Goal: Task Accomplishment & Management: Manage account settings

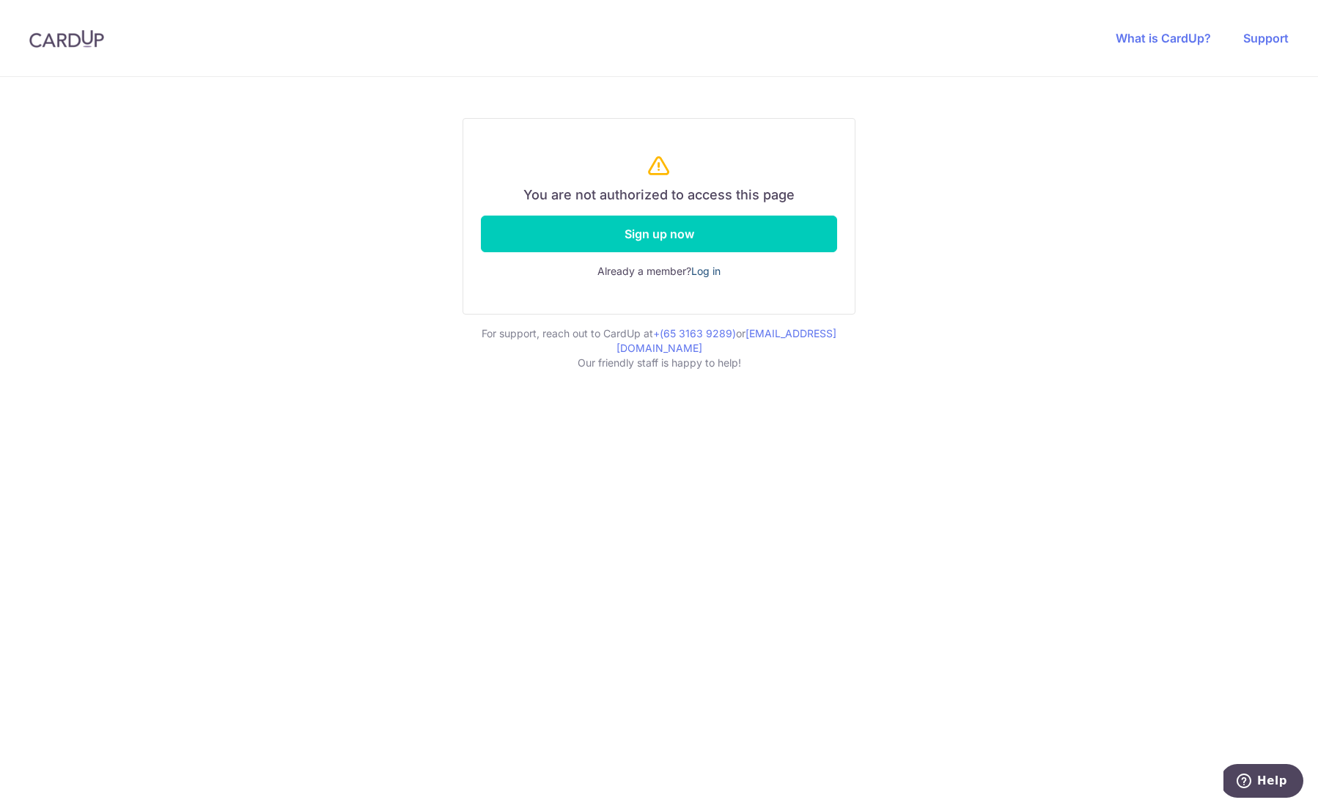
click at [717, 272] on link "Log in" at bounding box center [705, 271] width 29 height 12
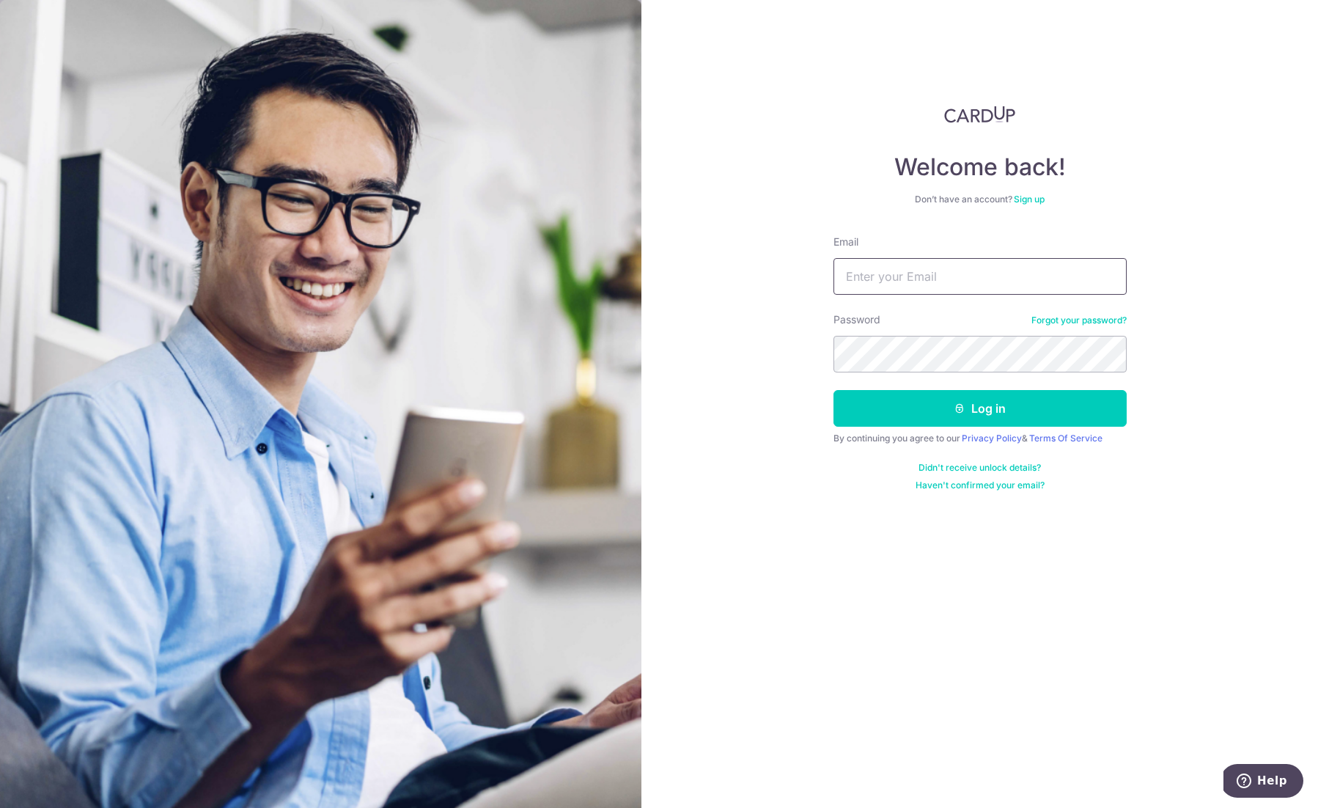
click at [889, 284] on input "Email" at bounding box center [980, 276] width 293 height 37
type input "hellen@rosettedesigns.com"
click at [834, 390] on button "Log in" at bounding box center [980, 408] width 293 height 37
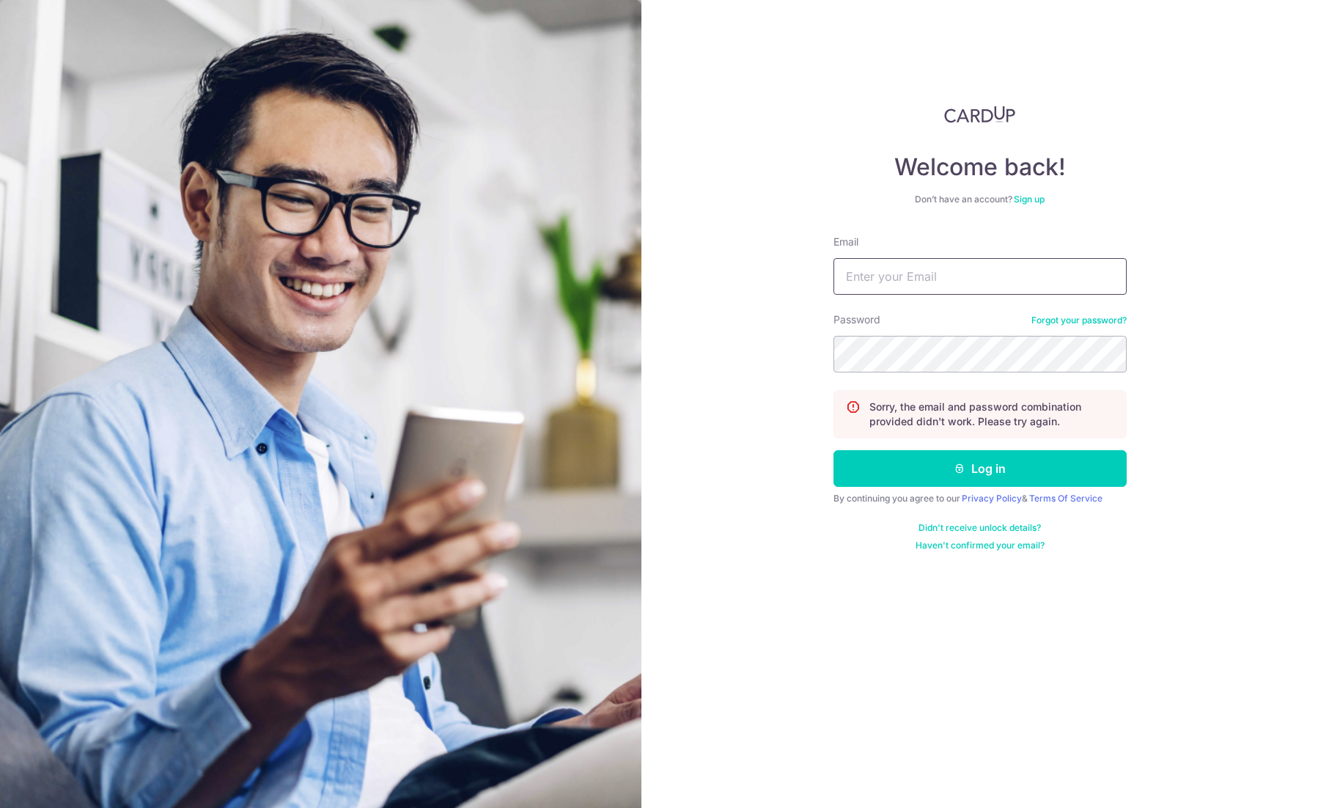
click at [939, 283] on input "Email" at bounding box center [980, 276] width 293 height 37
paste input "https://docs.google.com/spreadsheets/d/1Gf0Wy3DQyRXmCbM9U1wxvVXQ3Q29s-QzXX0SNKF…"
type input "https://docs.google.com/spreadsheets/d/1Gf0Wy3DQyRXmCbM9U1wxvVXQ3Q29s-QzXX0SNKF…"
type input "[EMAIL_ADDRESS][DOMAIN_NAME]"
click at [965, 458] on button "Log in" at bounding box center [980, 468] width 293 height 37
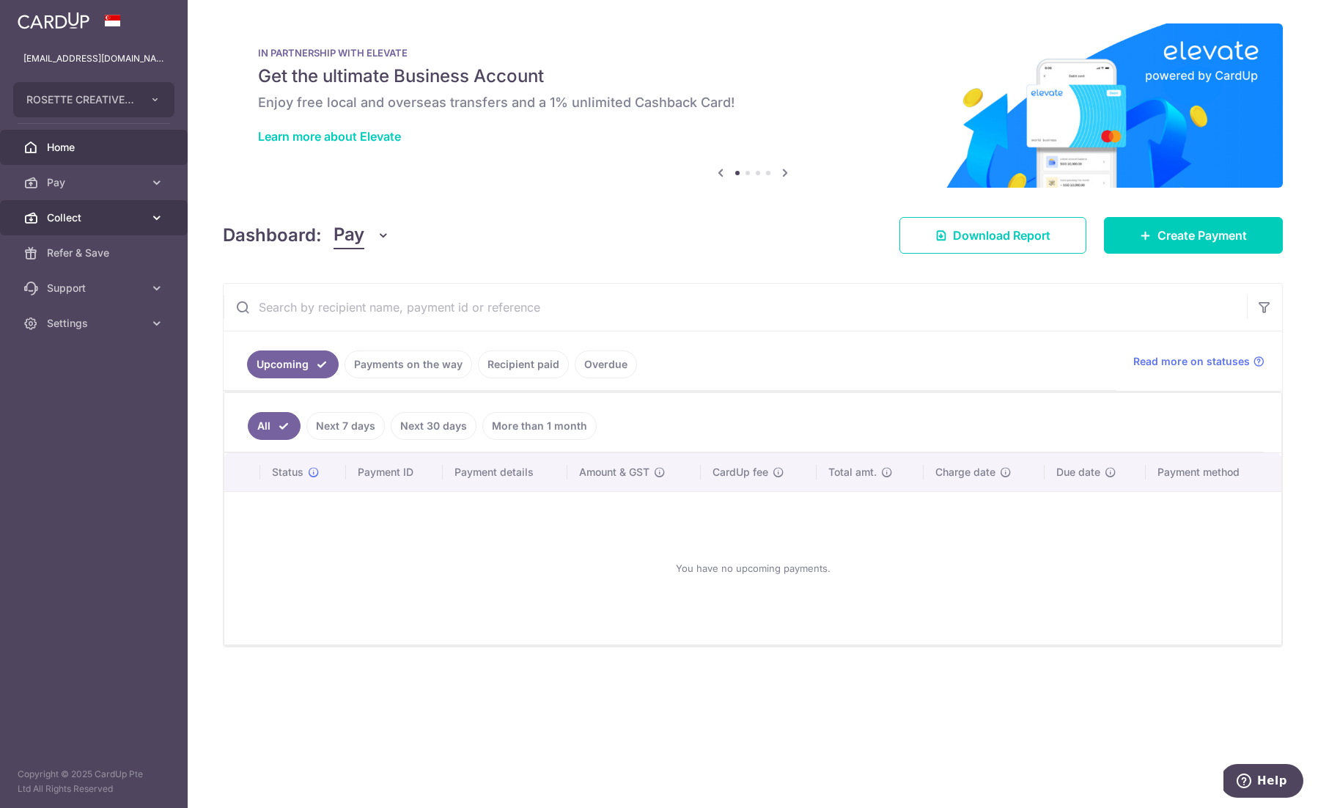
click at [147, 224] on link "Collect" at bounding box center [94, 217] width 188 height 35
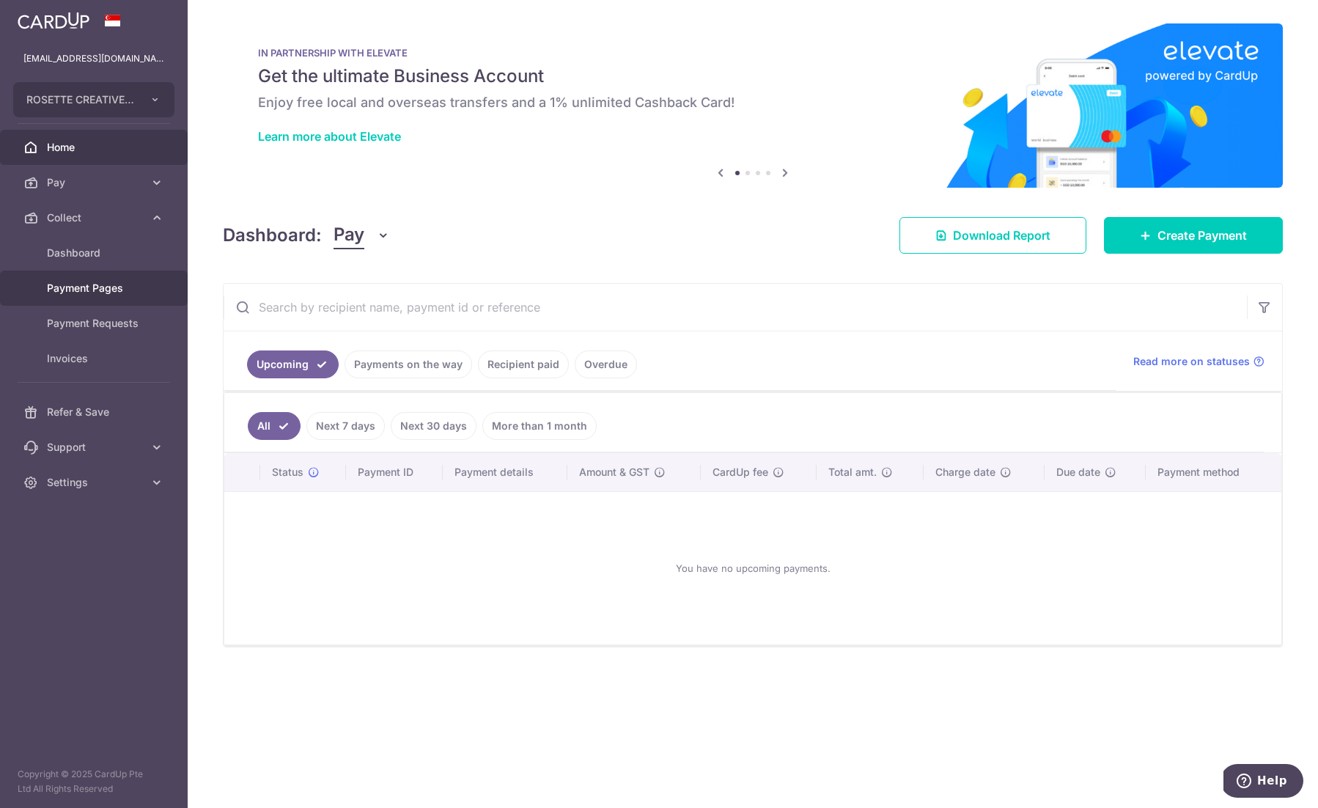
click at [100, 285] on span "Payment Pages" at bounding box center [95, 288] width 97 height 15
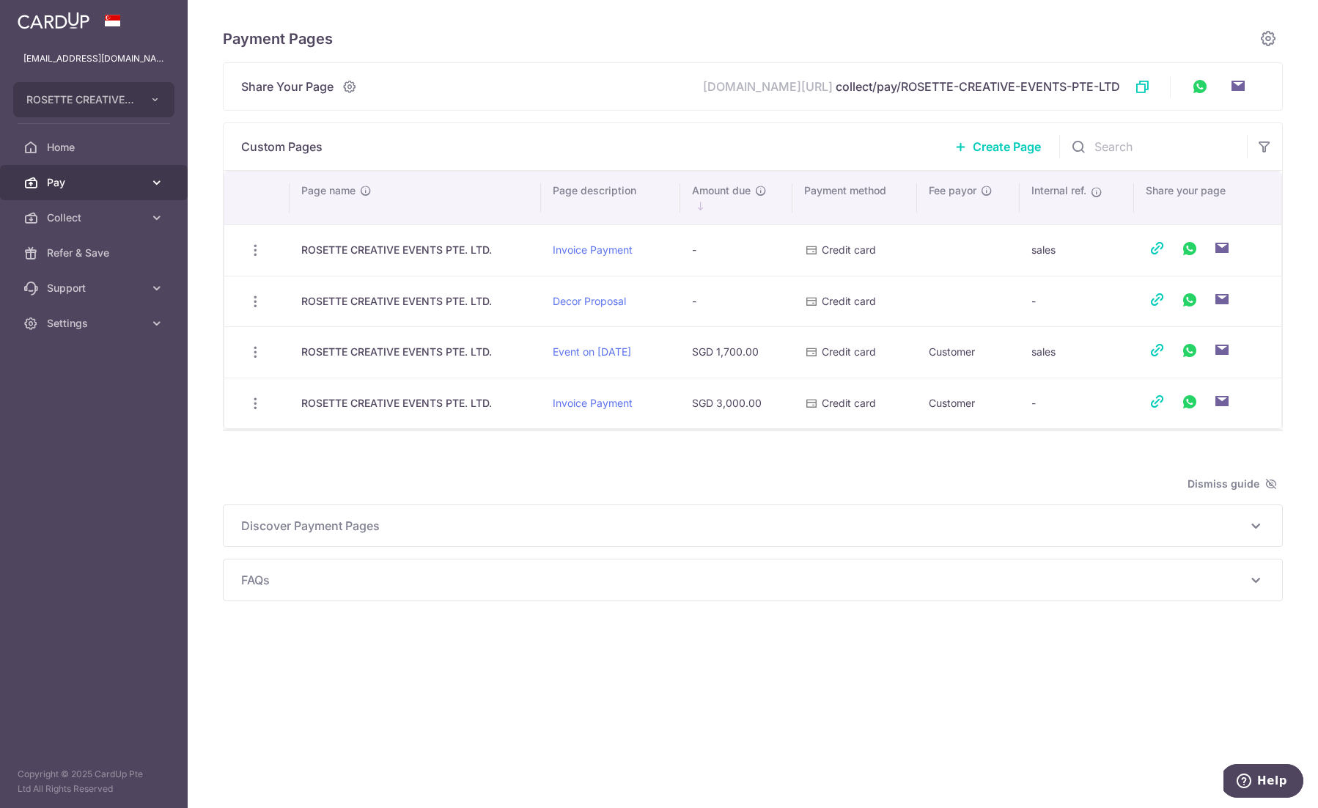
click at [158, 179] on icon at bounding box center [157, 182] width 15 height 15
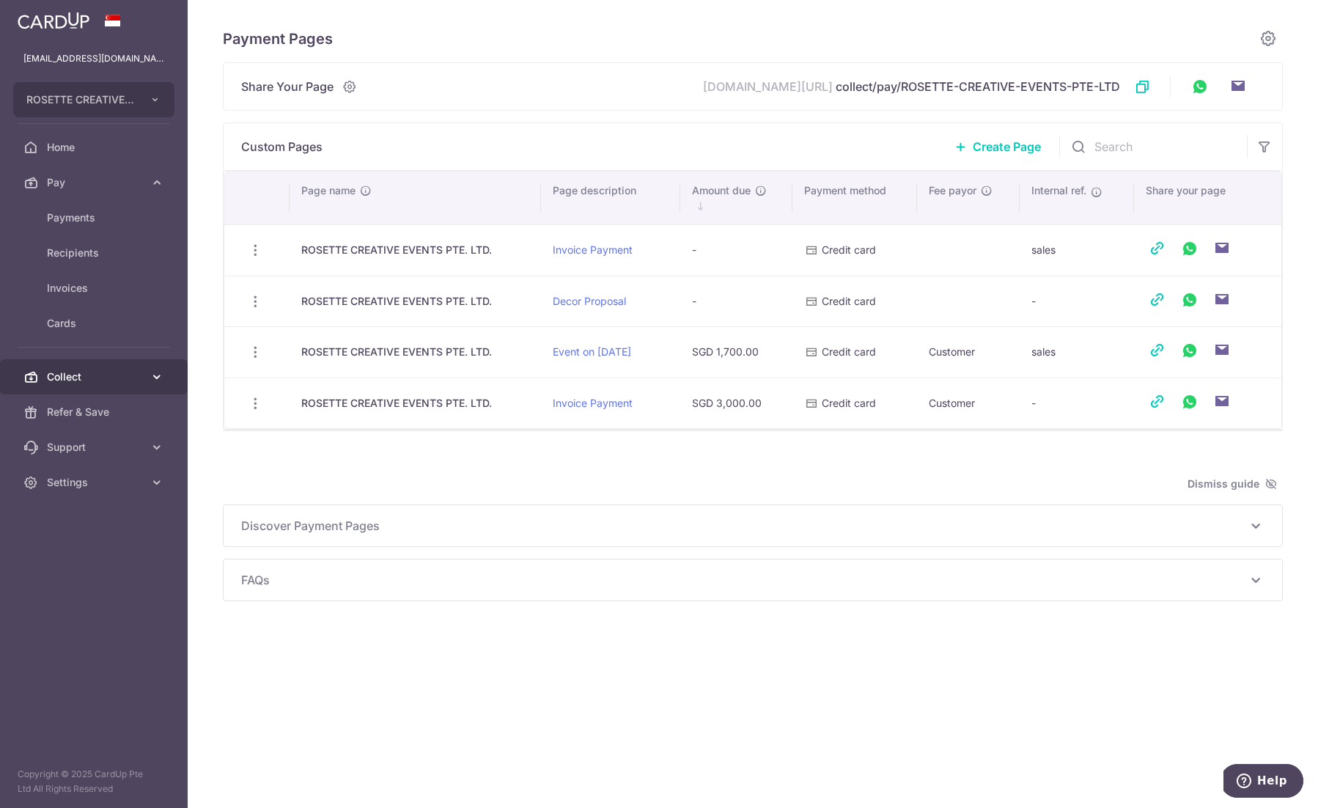
click at [145, 376] on link "Collect" at bounding box center [94, 376] width 188 height 35
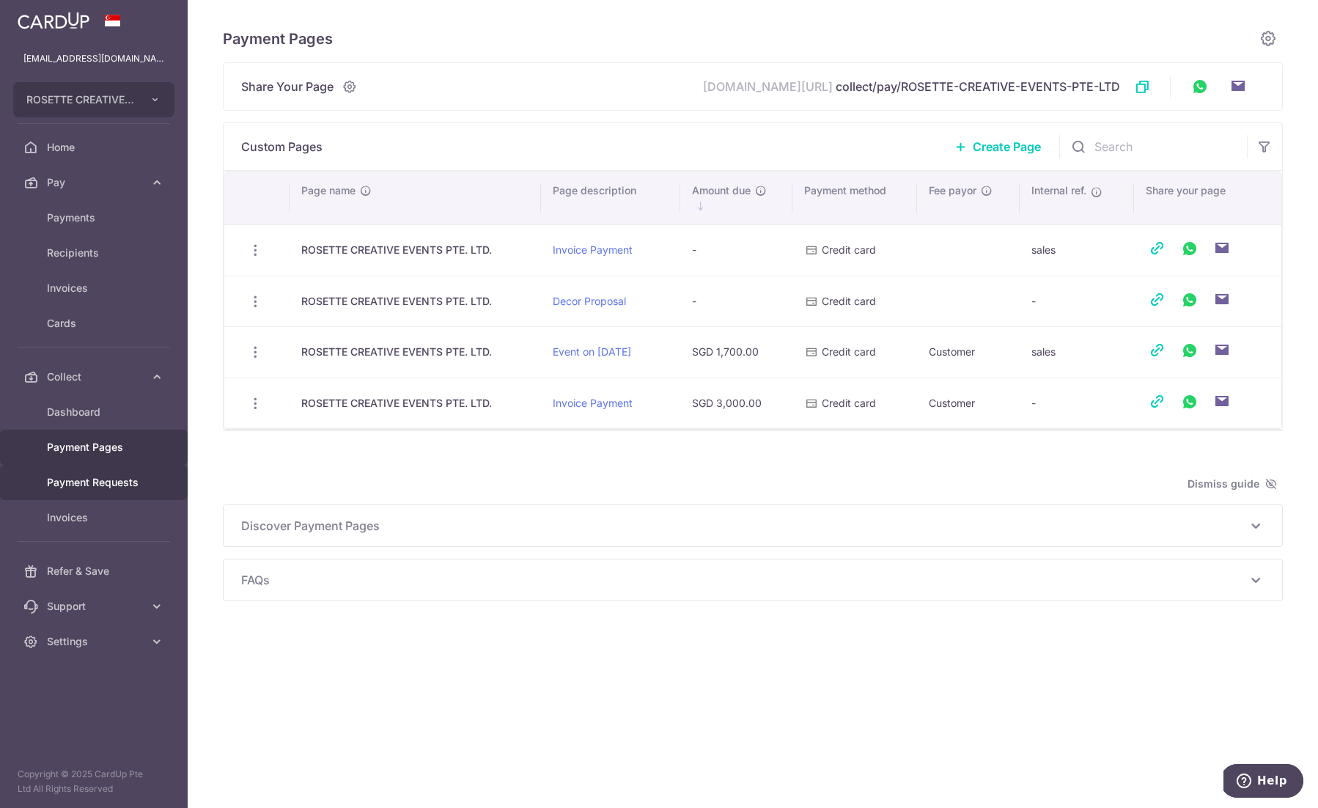
click at [110, 481] on span "Payment Requests" at bounding box center [95, 482] width 97 height 15
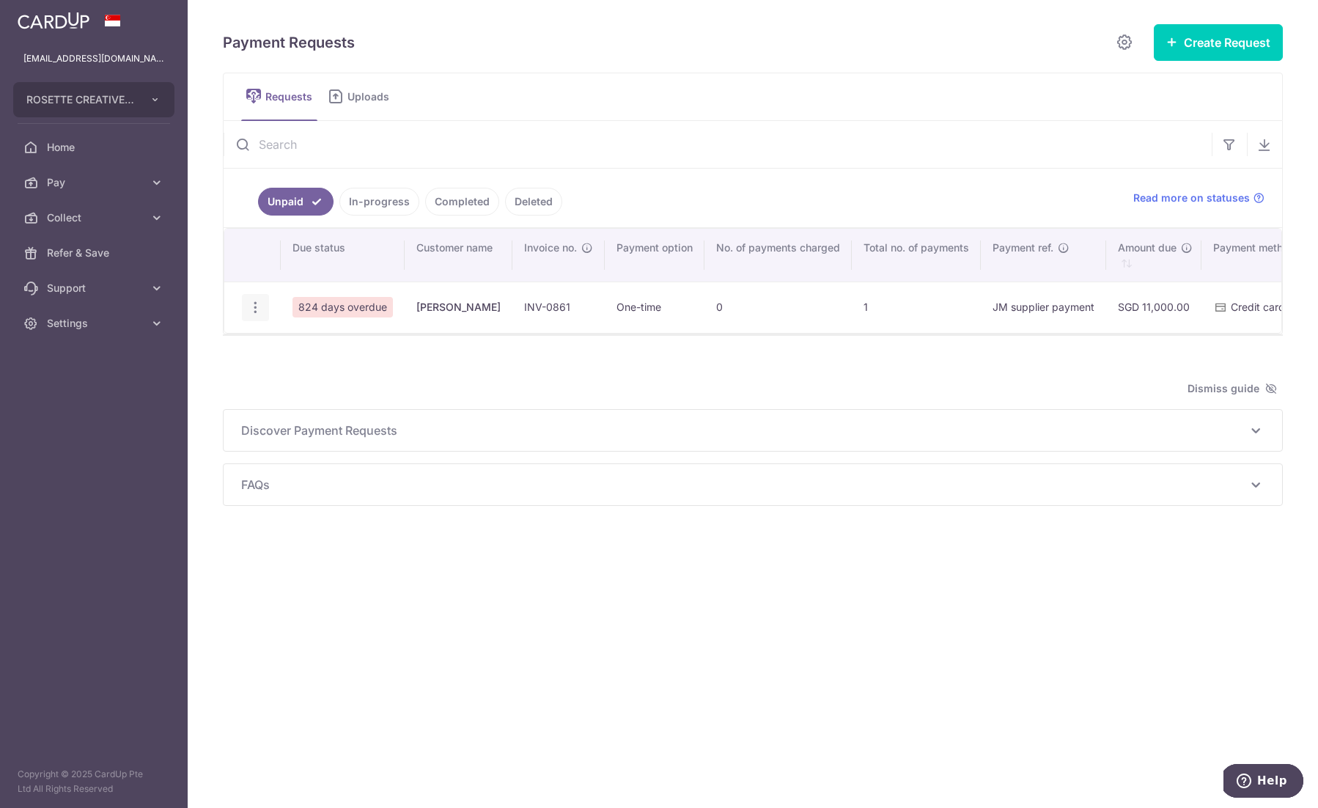
click at [254, 306] on icon "button" at bounding box center [255, 307] width 15 height 15
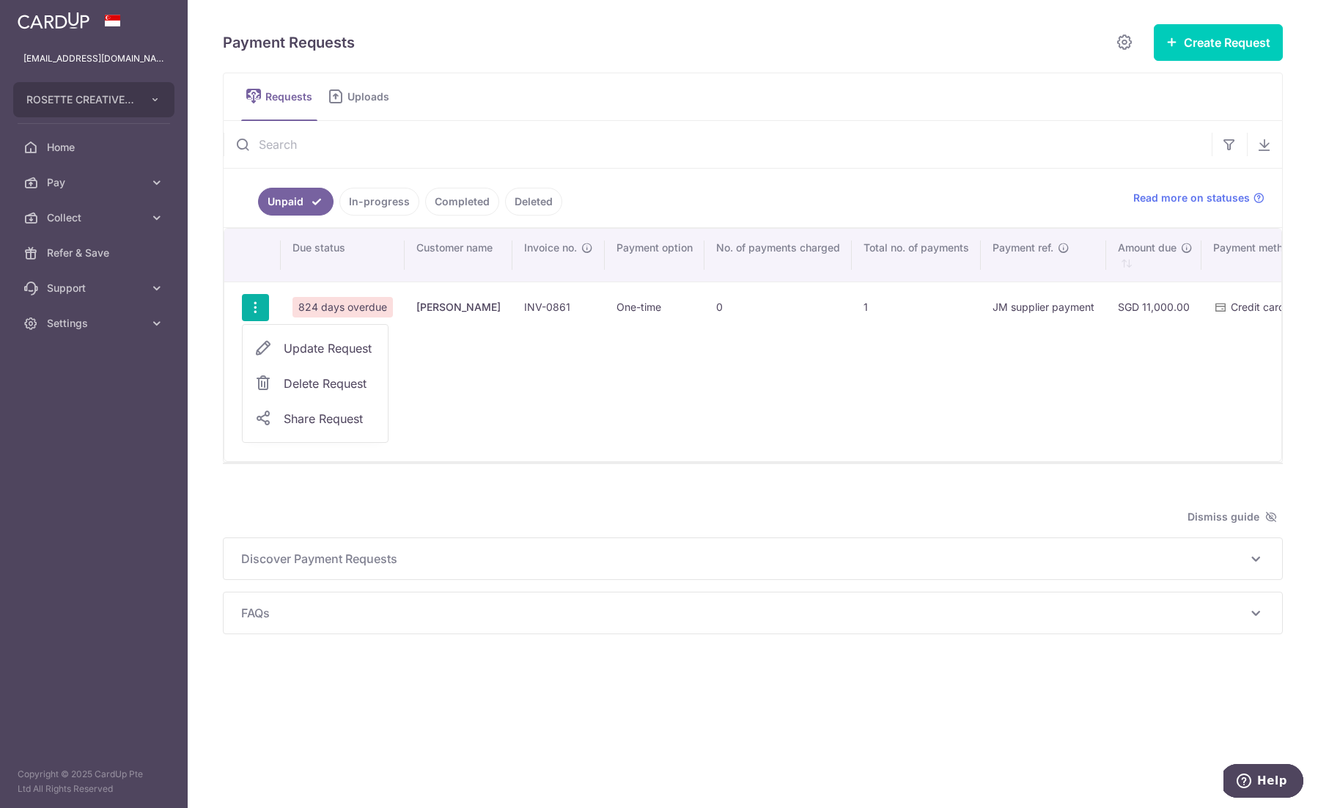
click at [326, 377] on span "Delete Request" at bounding box center [330, 384] width 92 height 18
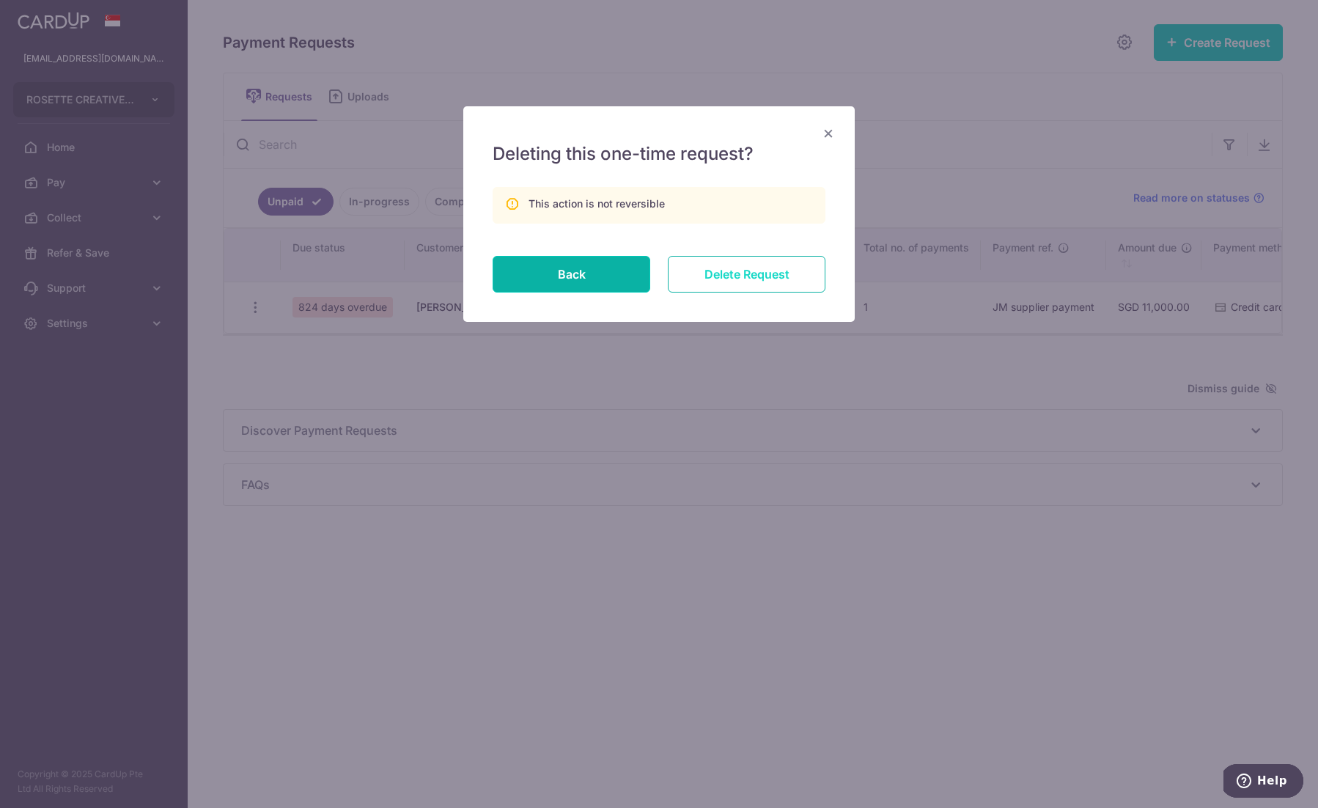
click at [735, 264] on input "Delete Request" at bounding box center [747, 274] width 158 height 37
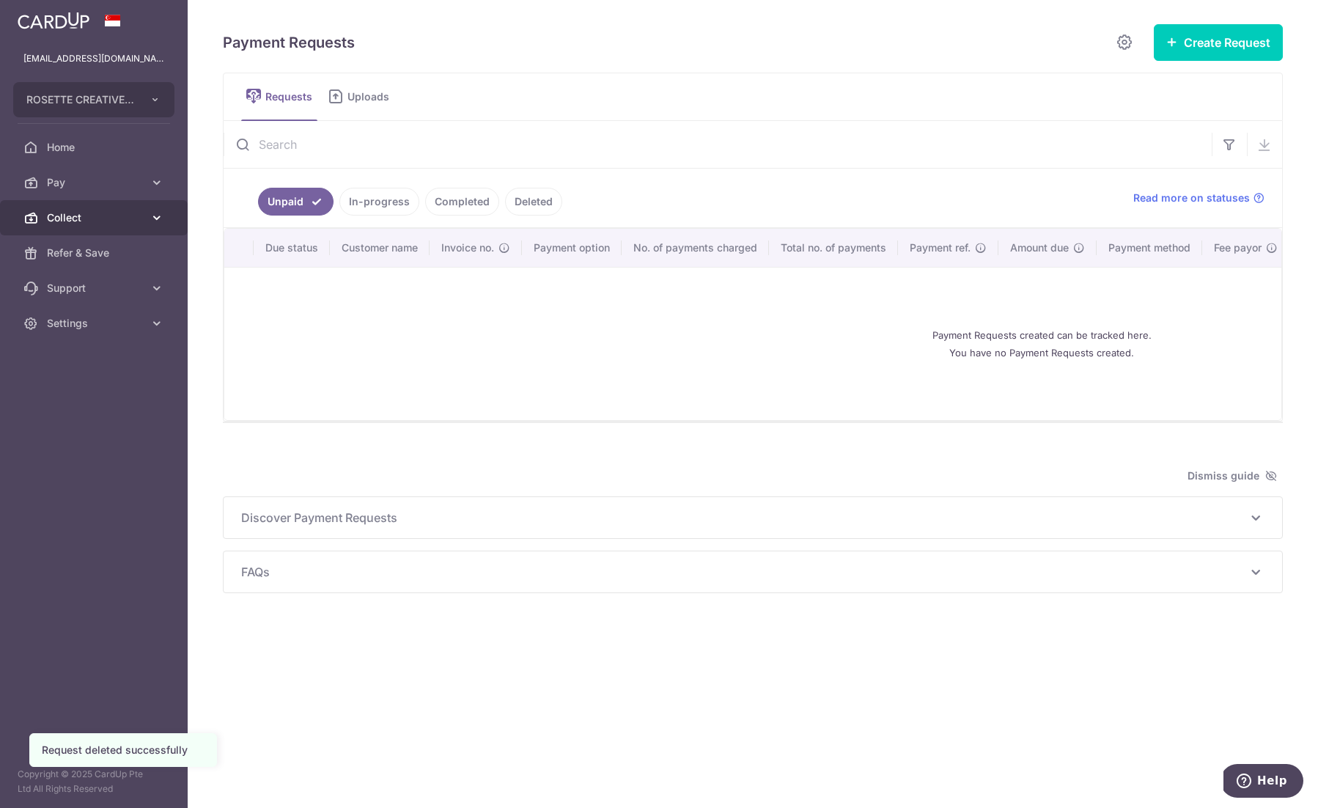
click at [161, 220] on icon at bounding box center [157, 217] width 15 height 15
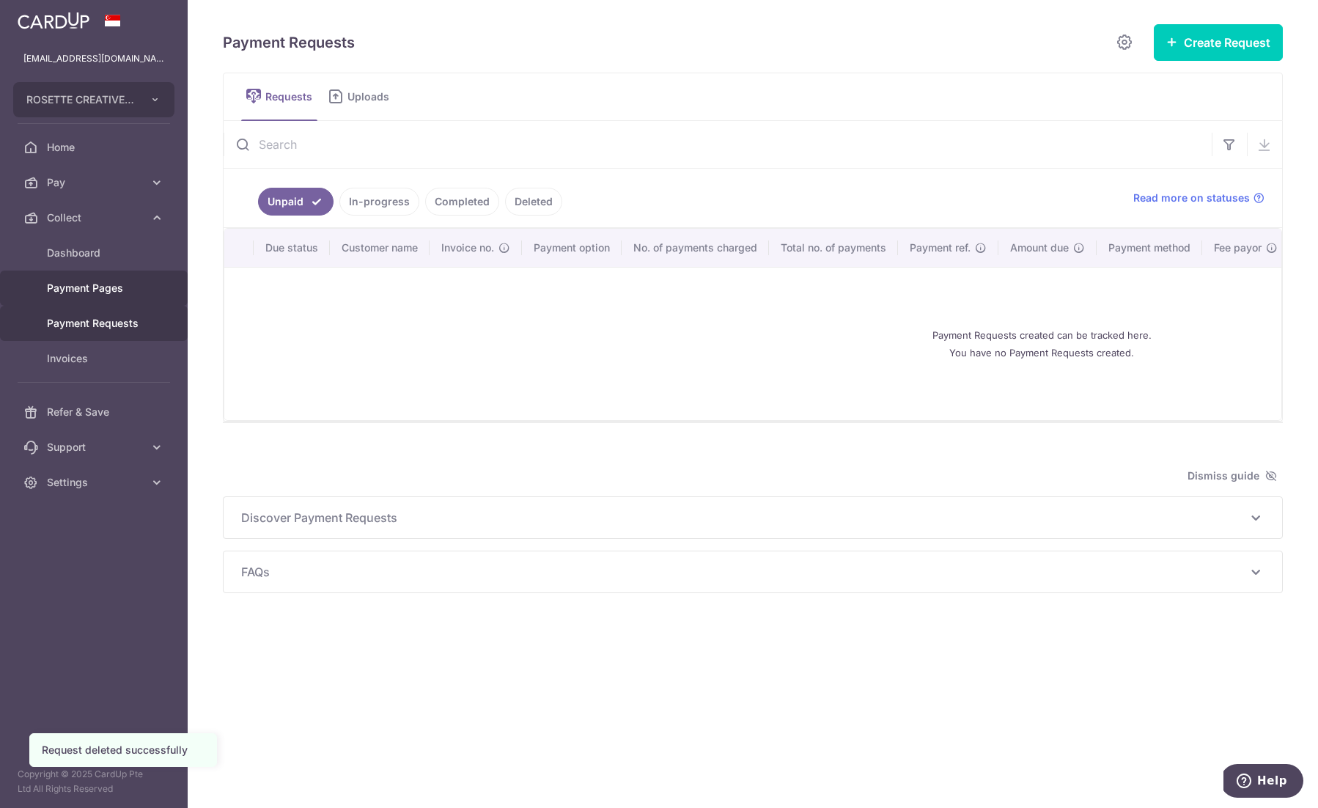
click at [125, 284] on span "Payment Pages" at bounding box center [95, 288] width 97 height 15
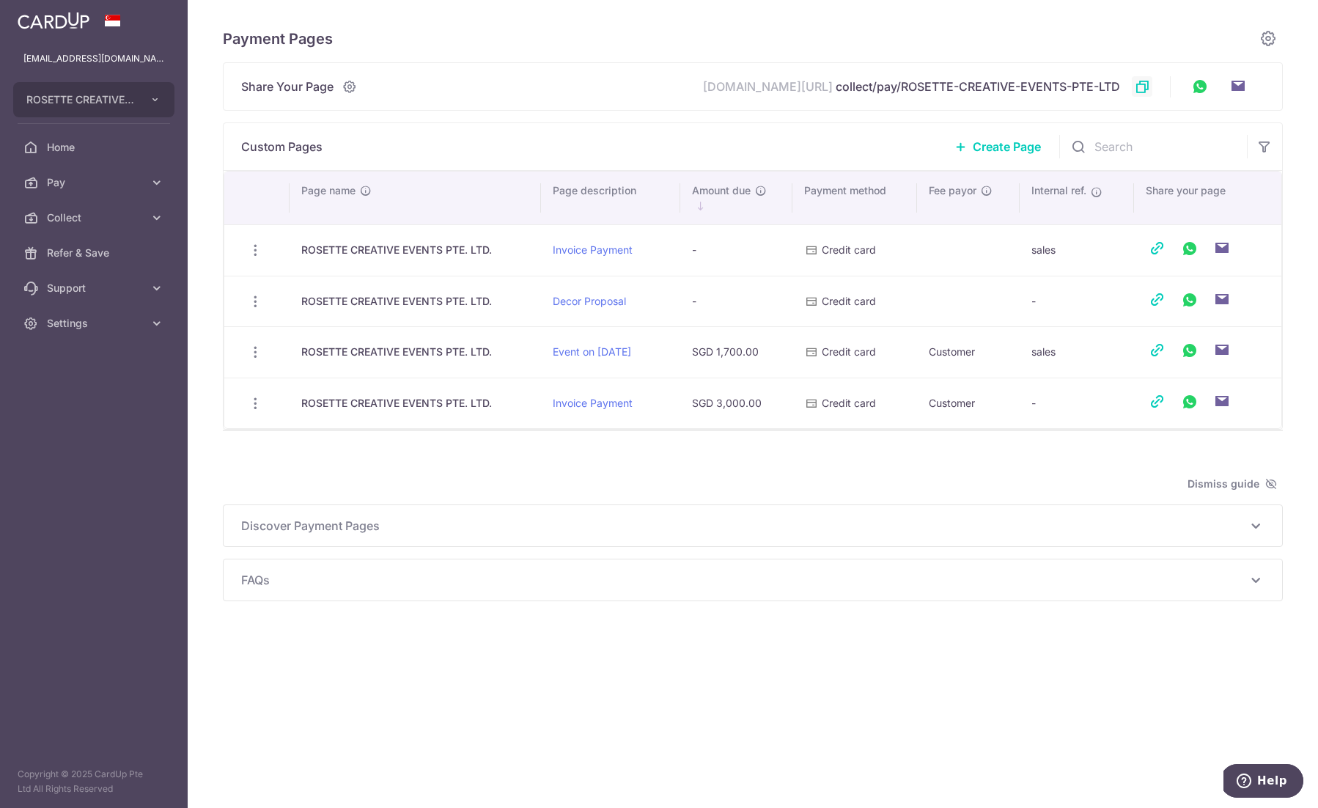
click at [1145, 84] on icon at bounding box center [1142, 86] width 15 height 15
